Goal: Task Accomplishment & Management: Use online tool/utility

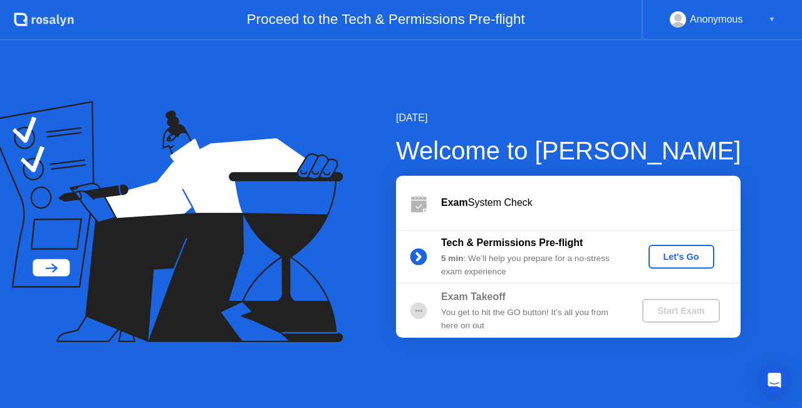
click at [675, 260] on div "Let's Go" at bounding box center [682, 256] width 56 height 10
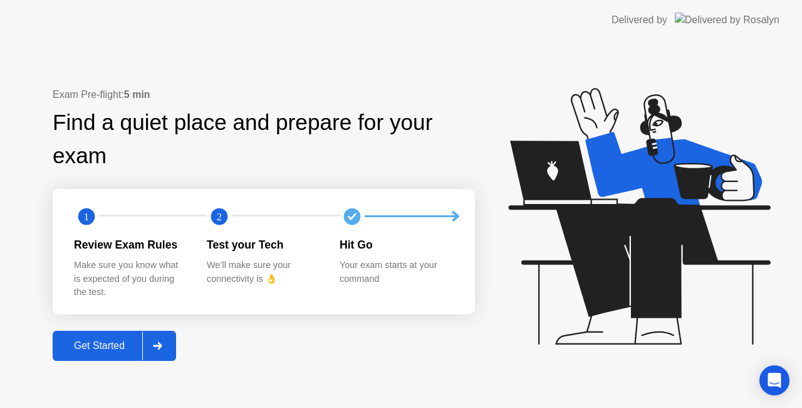
click at [162, 345] on icon at bounding box center [157, 346] width 9 height 8
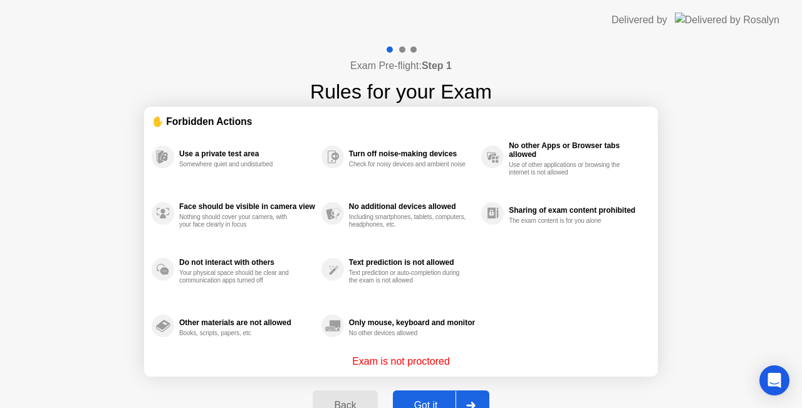
click at [478, 395] on div at bounding box center [471, 405] width 30 height 29
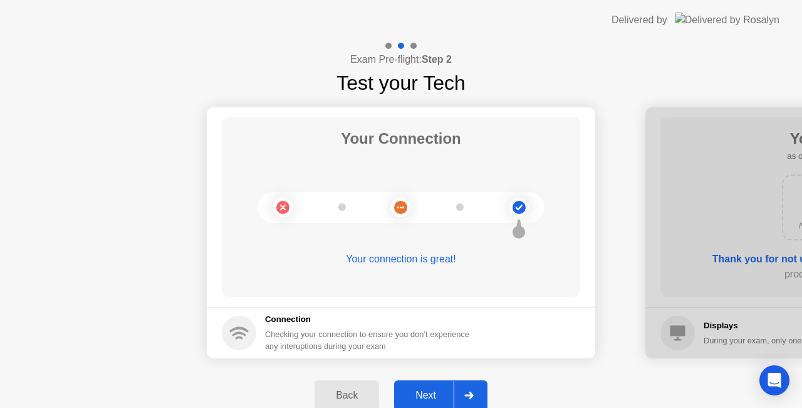
click at [465, 391] on icon at bounding box center [469, 395] width 9 height 8
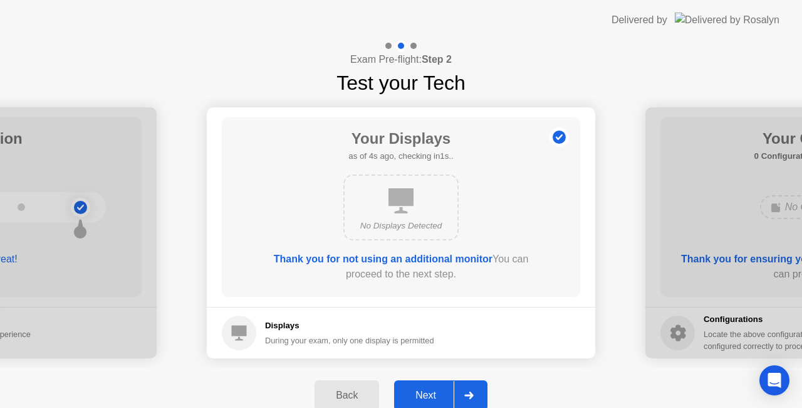
click at [457, 391] on div at bounding box center [469, 395] width 30 height 29
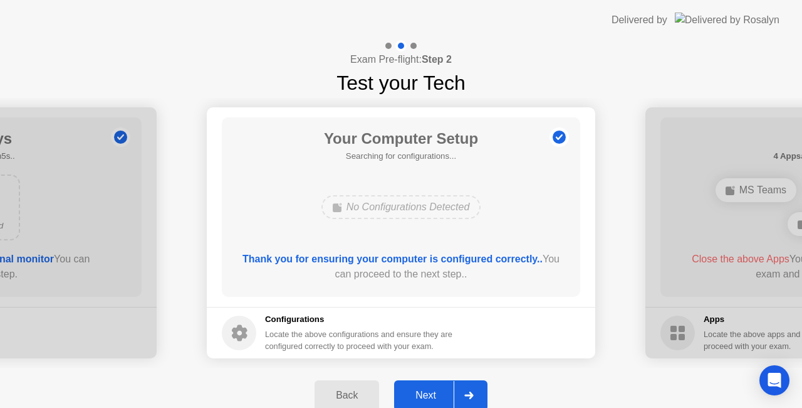
click at [457, 391] on div at bounding box center [469, 395] width 30 height 29
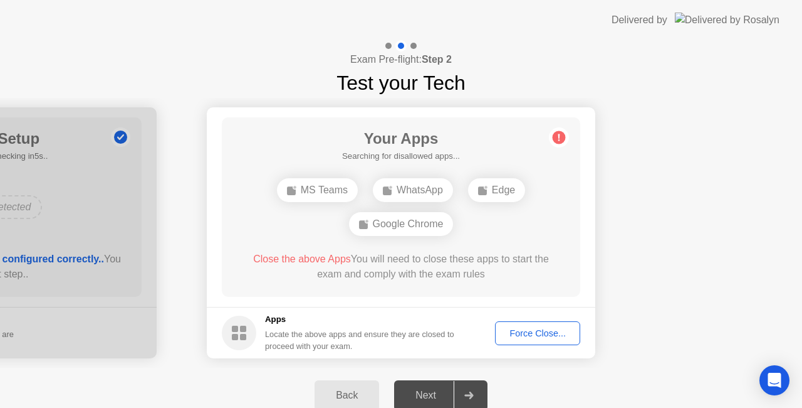
drag, startPoint x: 457, startPoint y: 391, endPoint x: 665, endPoint y: 354, distance: 210.8
click at [665, 354] on div "Exam Pre-flight: Step 2 Test your Tech Your Connection Your connection is great…" at bounding box center [401, 231] width 802 height 382
click at [335, 397] on div "Back" at bounding box center [346, 394] width 57 height 11
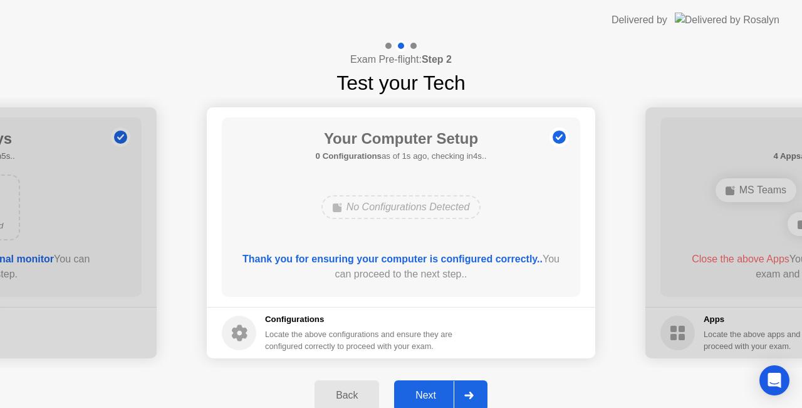
click at [468, 393] on icon at bounding box center [469, 395] width 9 height 8
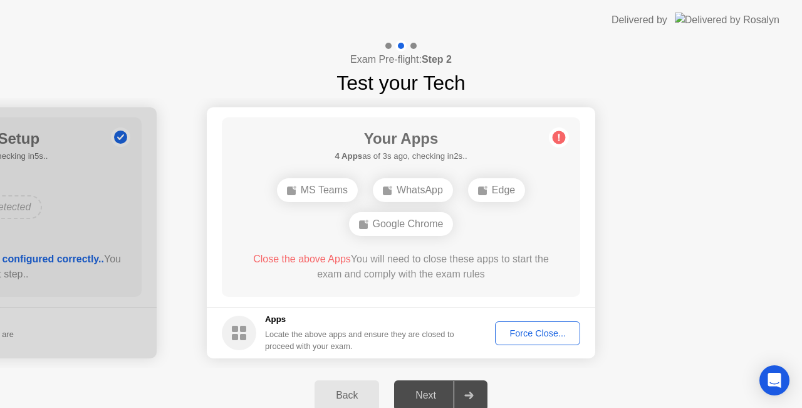
click at [211, 239] on main "Your Apps 4 Apps as of 3s ago, checking in2s.. MS Teams WhatsApp Edge Google Ch…" at bounding box center [401, 206] width 389 height 199
click at [348, 394] on div "Back" at bounding box center [346, 394] width 57 height 11
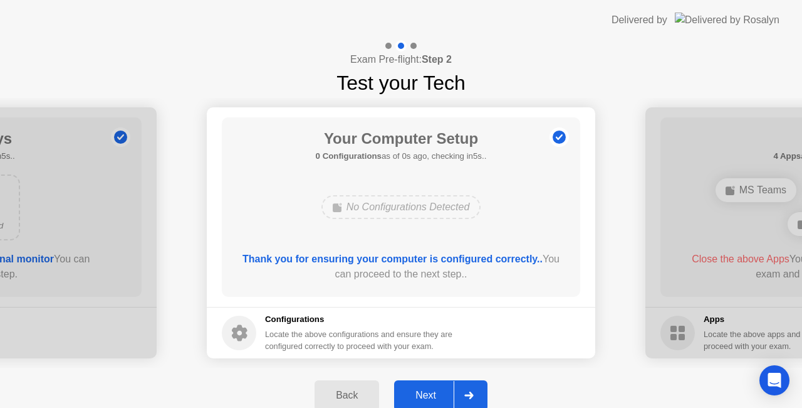
click at [466, 399] on div at bounding box center [469, 395] width 30 height 29
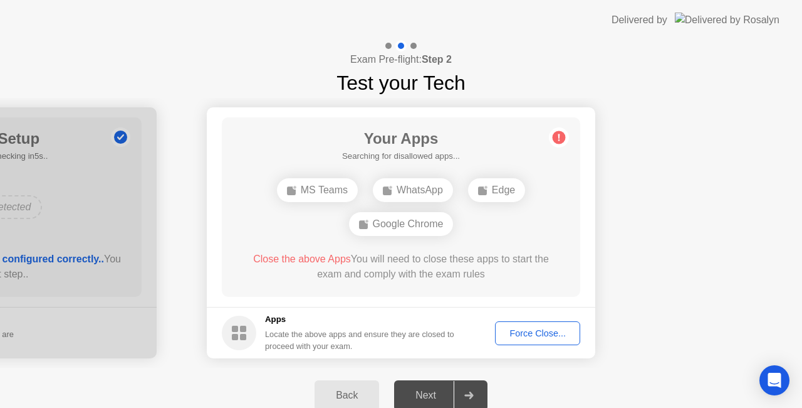
click at [542, 331] on div "Force Close..." at bounding box center [538, 333] width 76 height 10
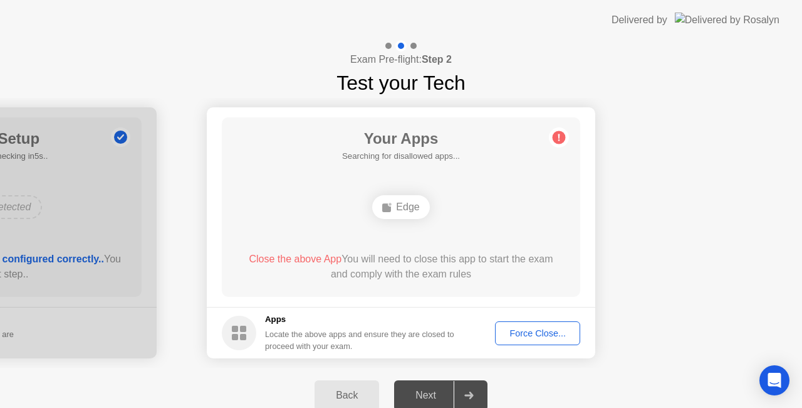
click at [530, 320] on footer "Apps Locate the above apps and ensure they are closed to proceed with your exam…" at bounding box center [401, 332] width 389 height 51
click at [530, 339] on button "Force Close..." at bounding box center [537, 333] width 85 height 24
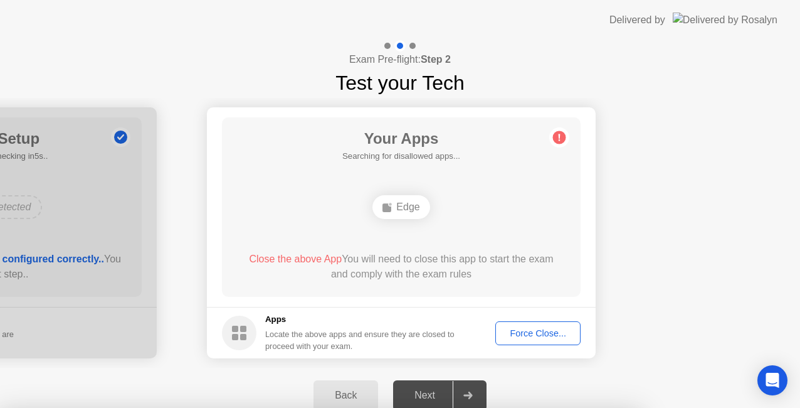
drag, startPoint x: 455, startPoint y: 295, endPoint x: 475, endPoint y: 295, distance: 20.7
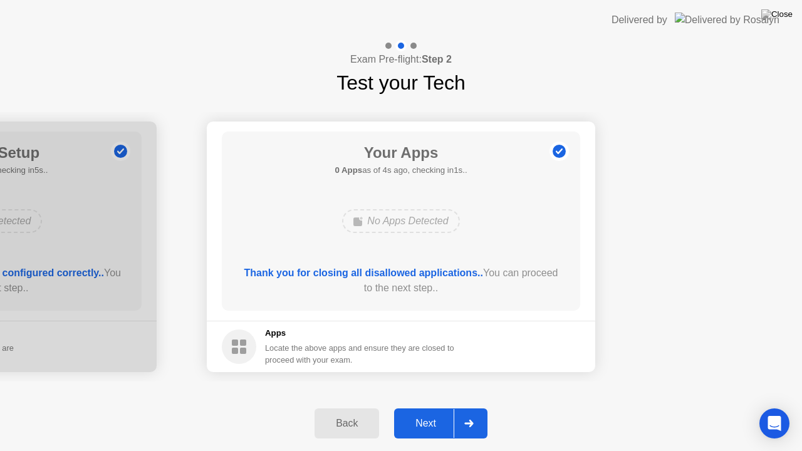
click at [471, 407] on icon at bounding box center [469, 424] width 9 height 8
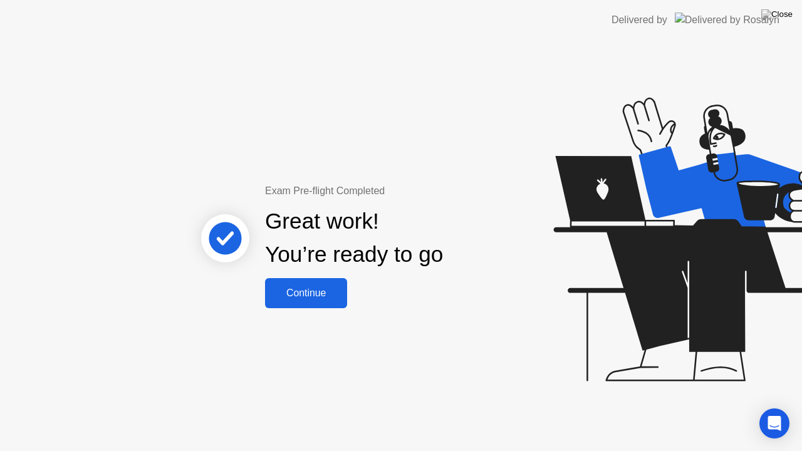
click at [332, 296] on div "Continue" at bounding box center [306, 293] width 75 height 11
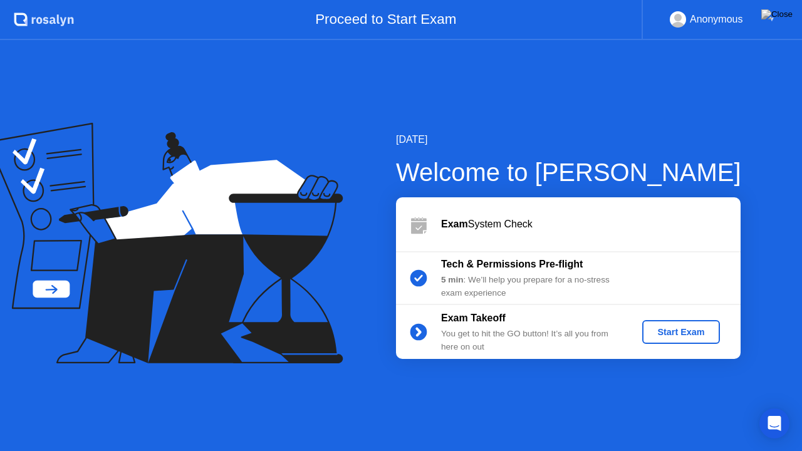
click at [689, 337] on div "Start Exam" at bounding box center [681, 332] width 67 height 10
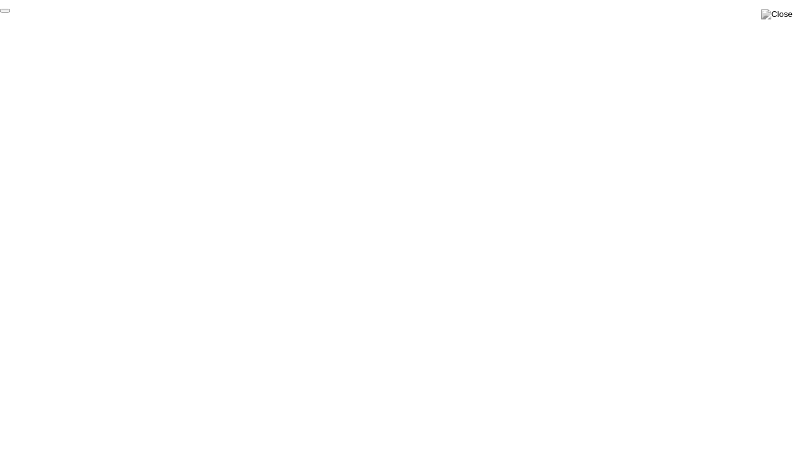
click div "End Proctoring Session"
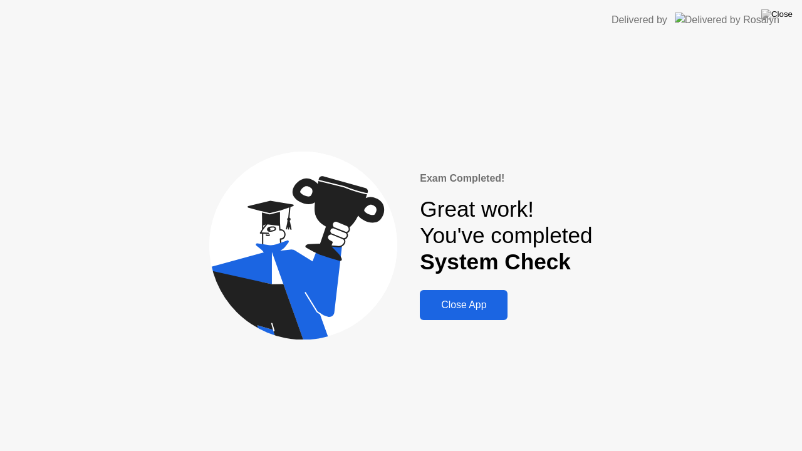
click at [470, 302] on div "Close App" at bounding box center [464, 305] width 80 height 11
